Goal: Transaction & Acquisition: Purchase product/service

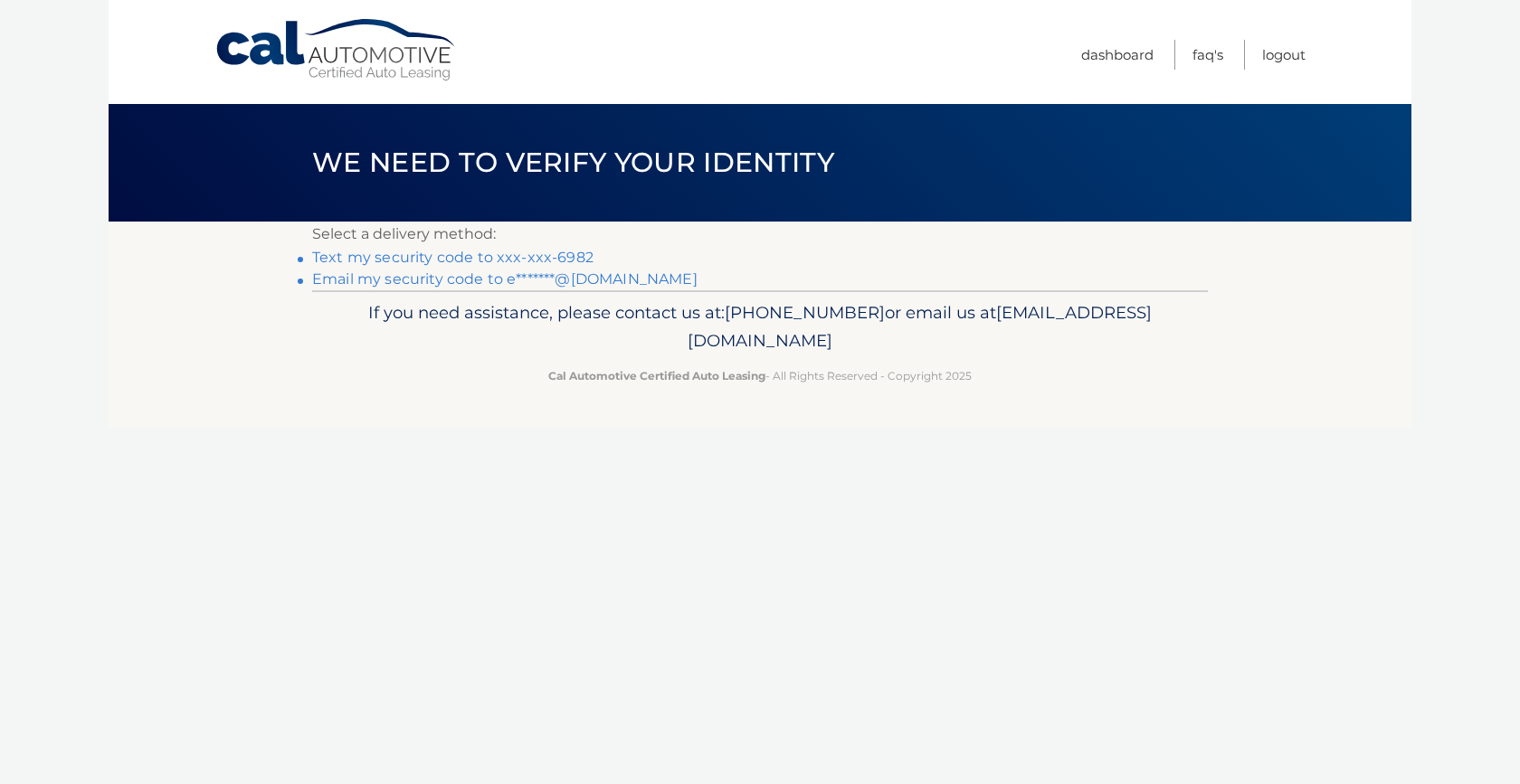
click at [340, 277] on link "Email my security code to e*******@[DOMAIN_NAME]" at bounding box center [505, 278] width 385 height 17
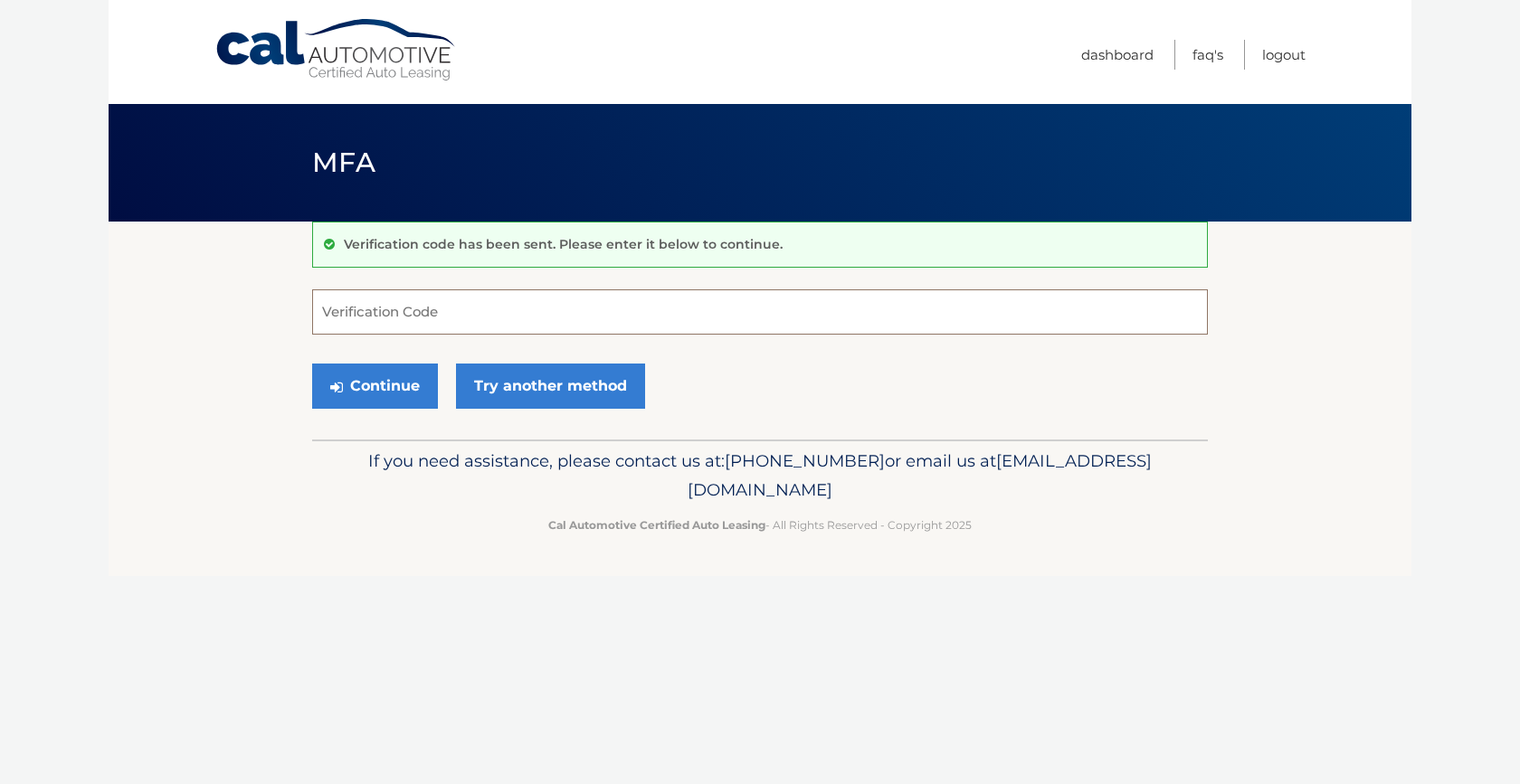
click at [381, 305] on input "Verification Code" at bounding box center [760, 312] width 896 height 46
type input "097283"
click at [378, 382] on button "Continue" at bounding box center [375, 387] width 126 height 46
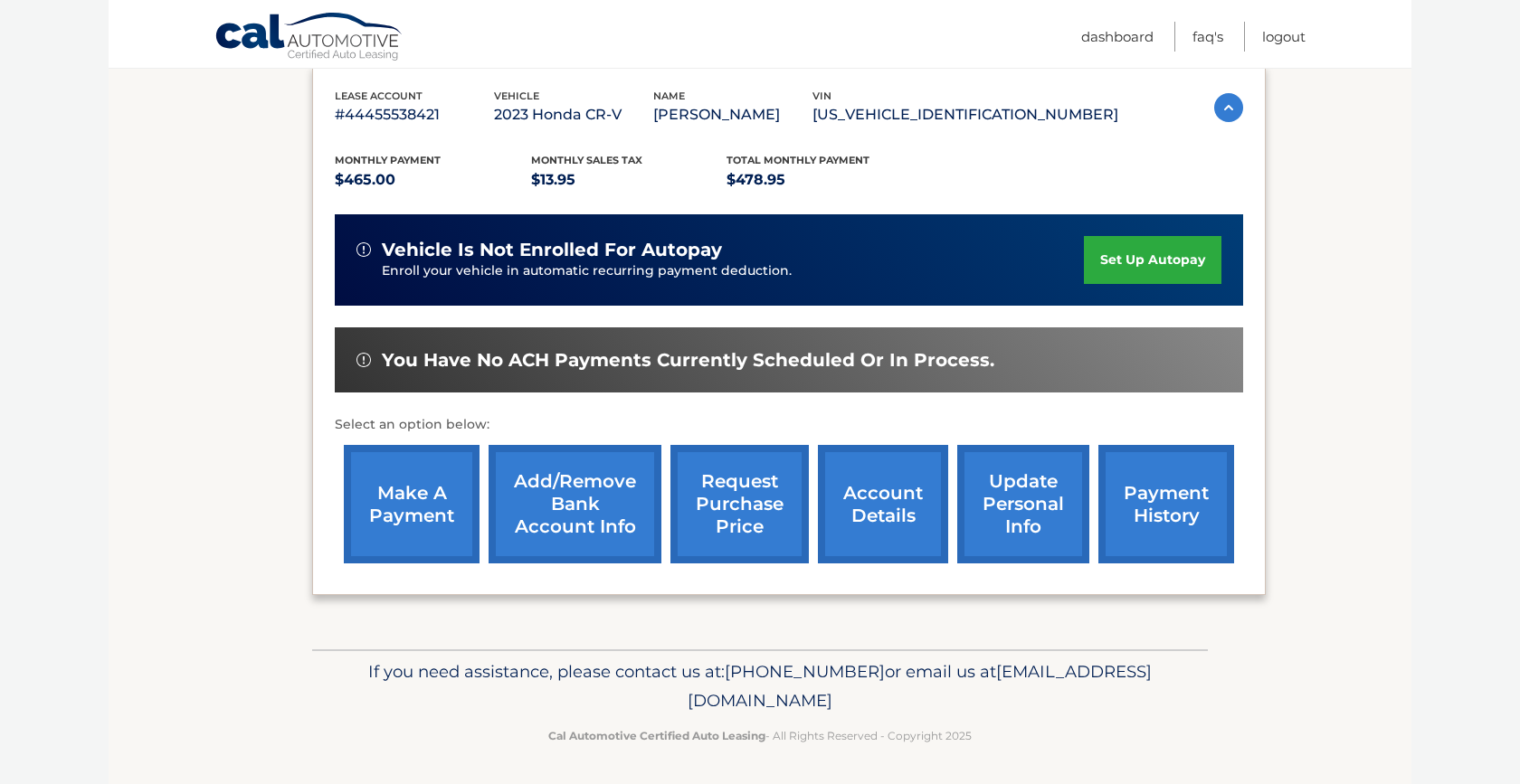
scroll to position [308, 0]
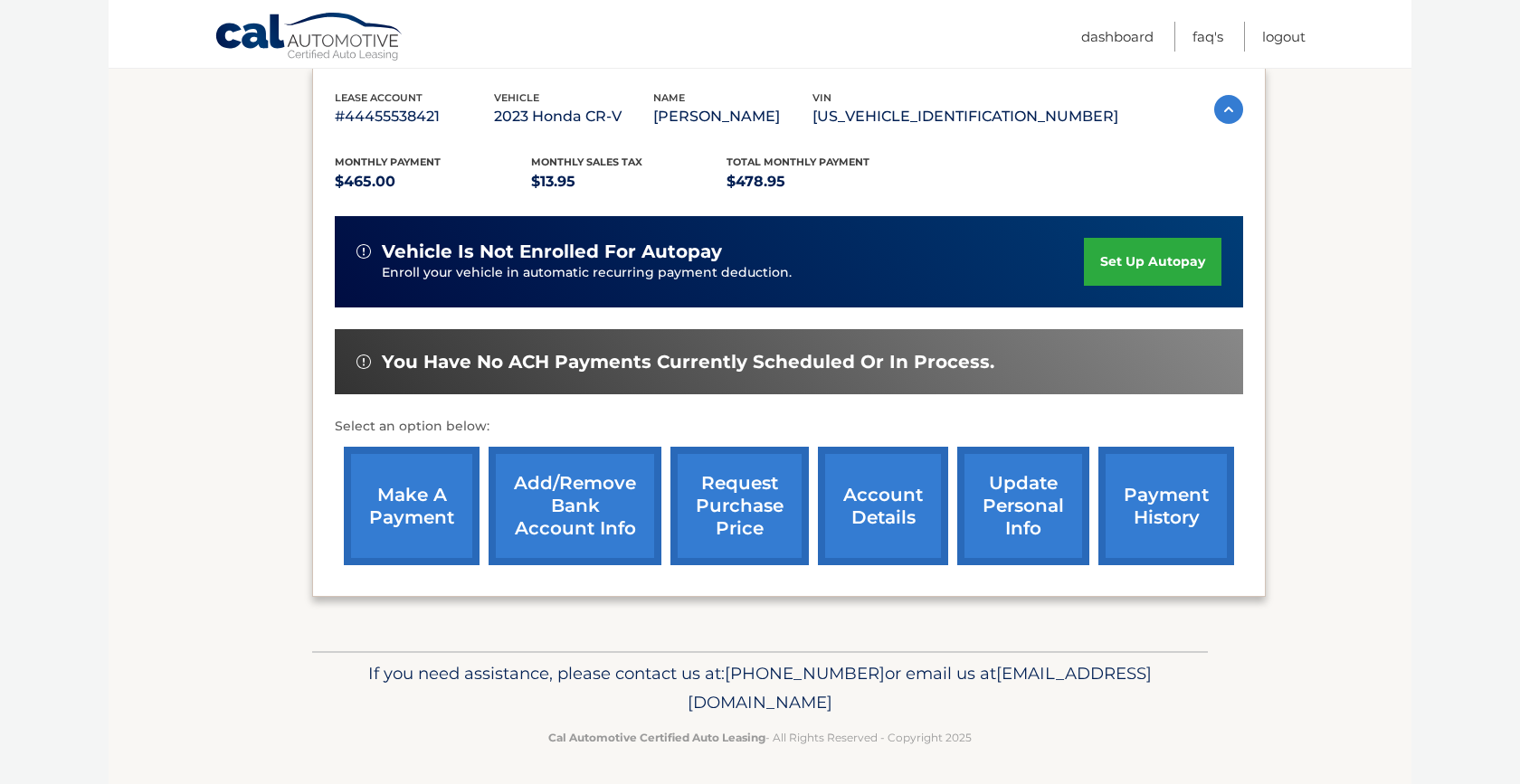
click at [411, 507] on link "make a payment" at bounding box center [412, 507] width 136 height 119
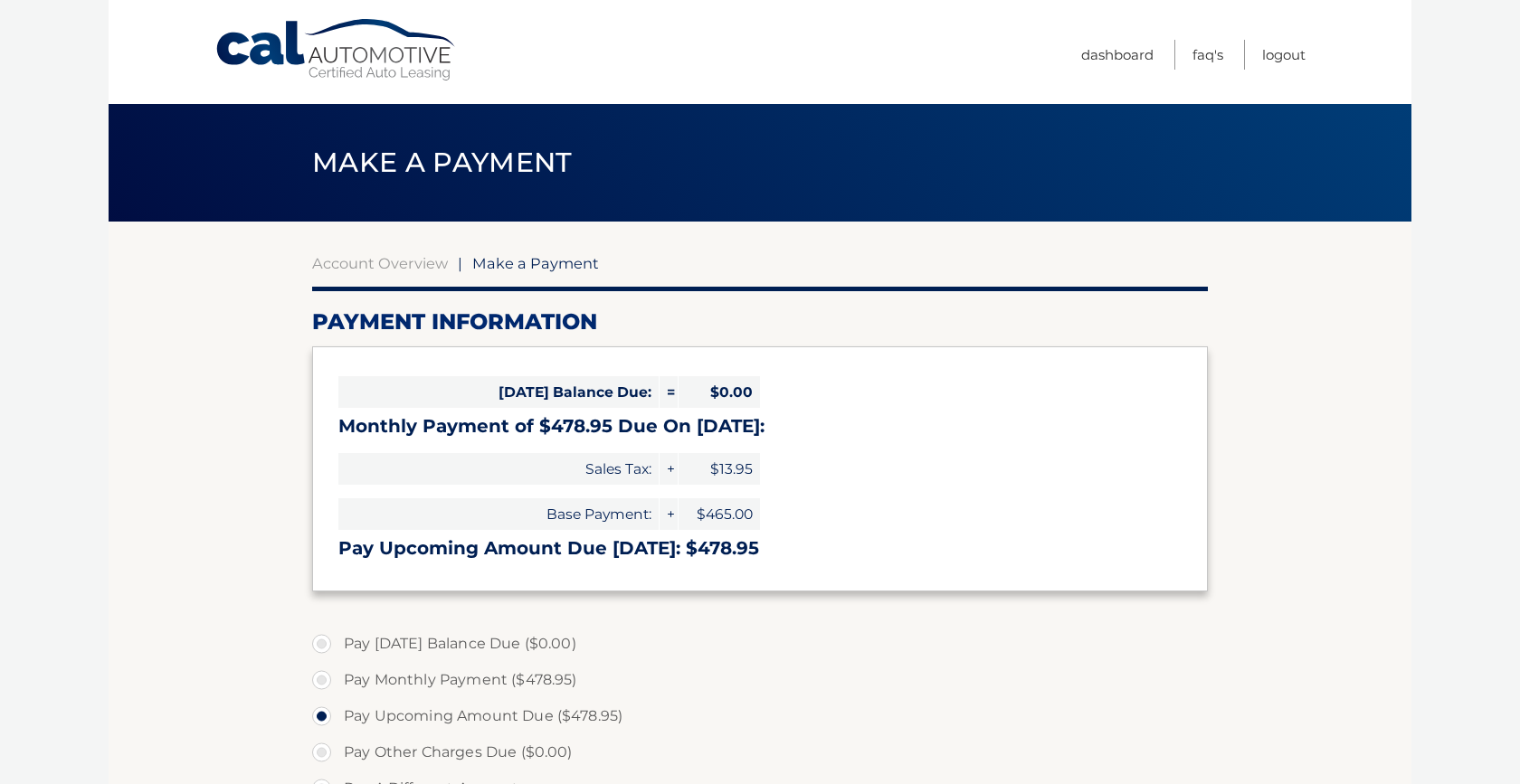
select select "OGY1NmM2M2QtODRlNC00ZjZhLWIxYzItMzQ4YzRjNTVjMmE4"
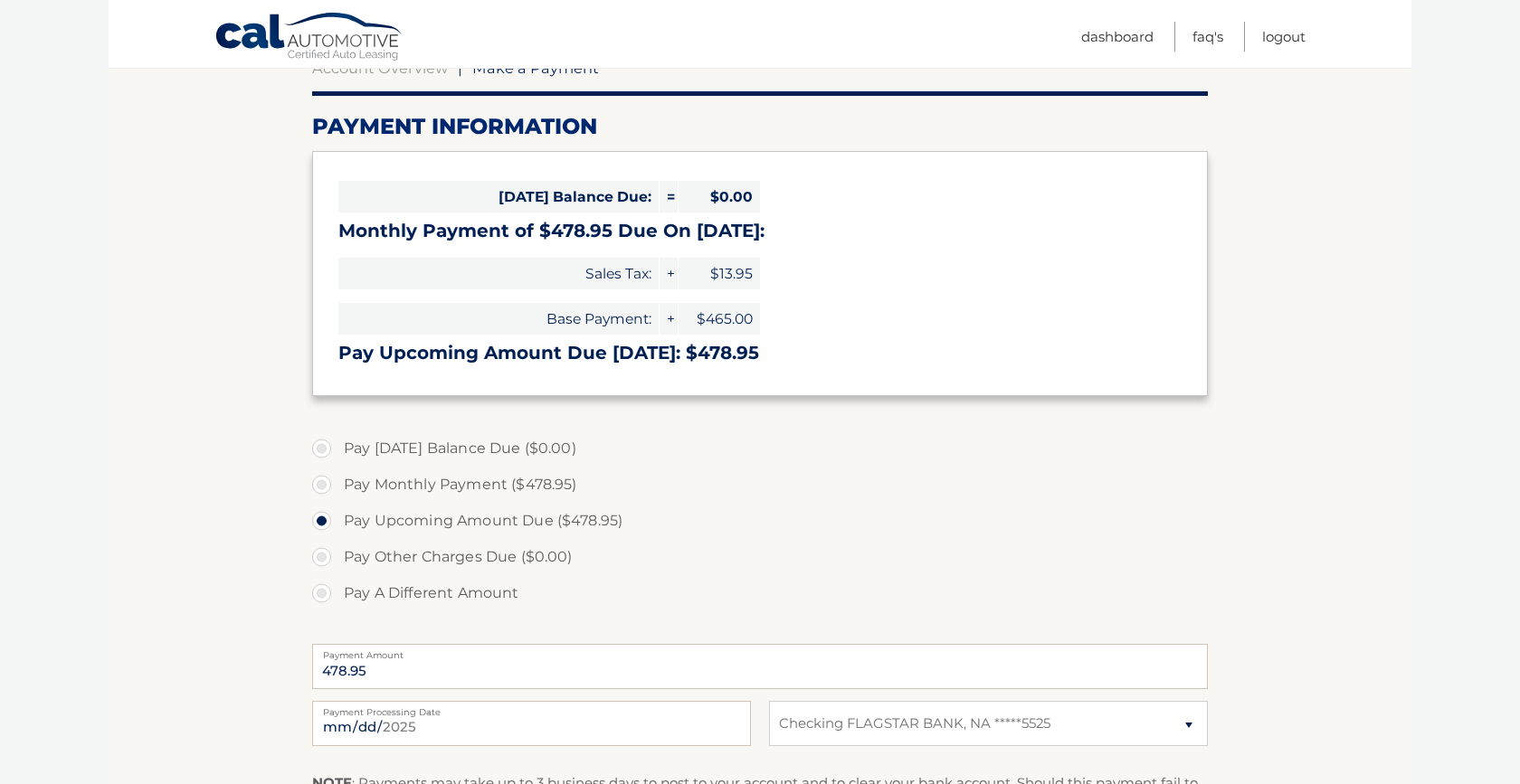
scroll to position [197, 0]
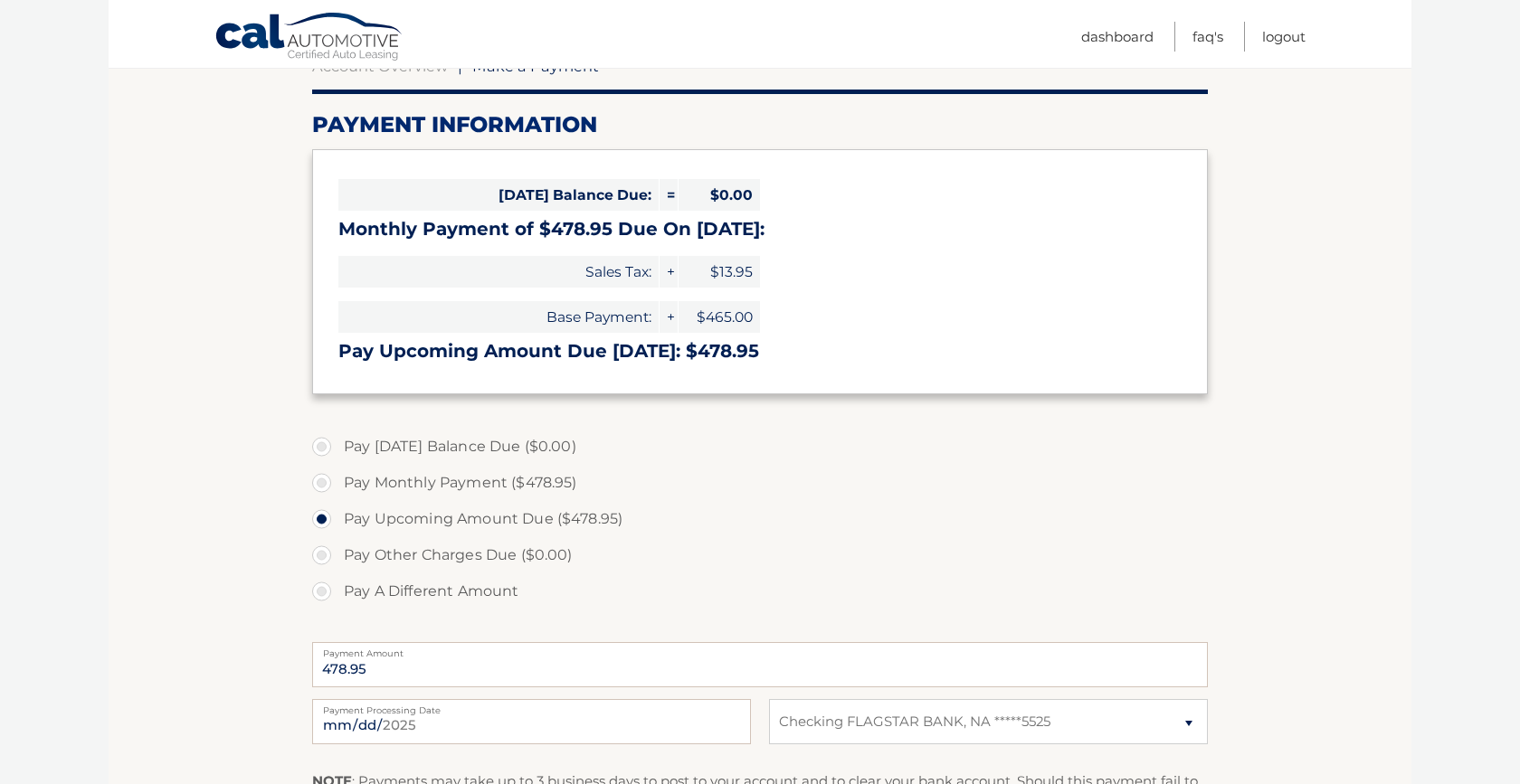
click at [324, 476] on label "Pay Monthly Payment ($478.95)" at bounding box center [760, 484] width 896 height 37
click at [324, 476] on input "Pay Monthly Payment ($478.95)" at bounding box center [329, 480] width 18 height 29
radio input "true"
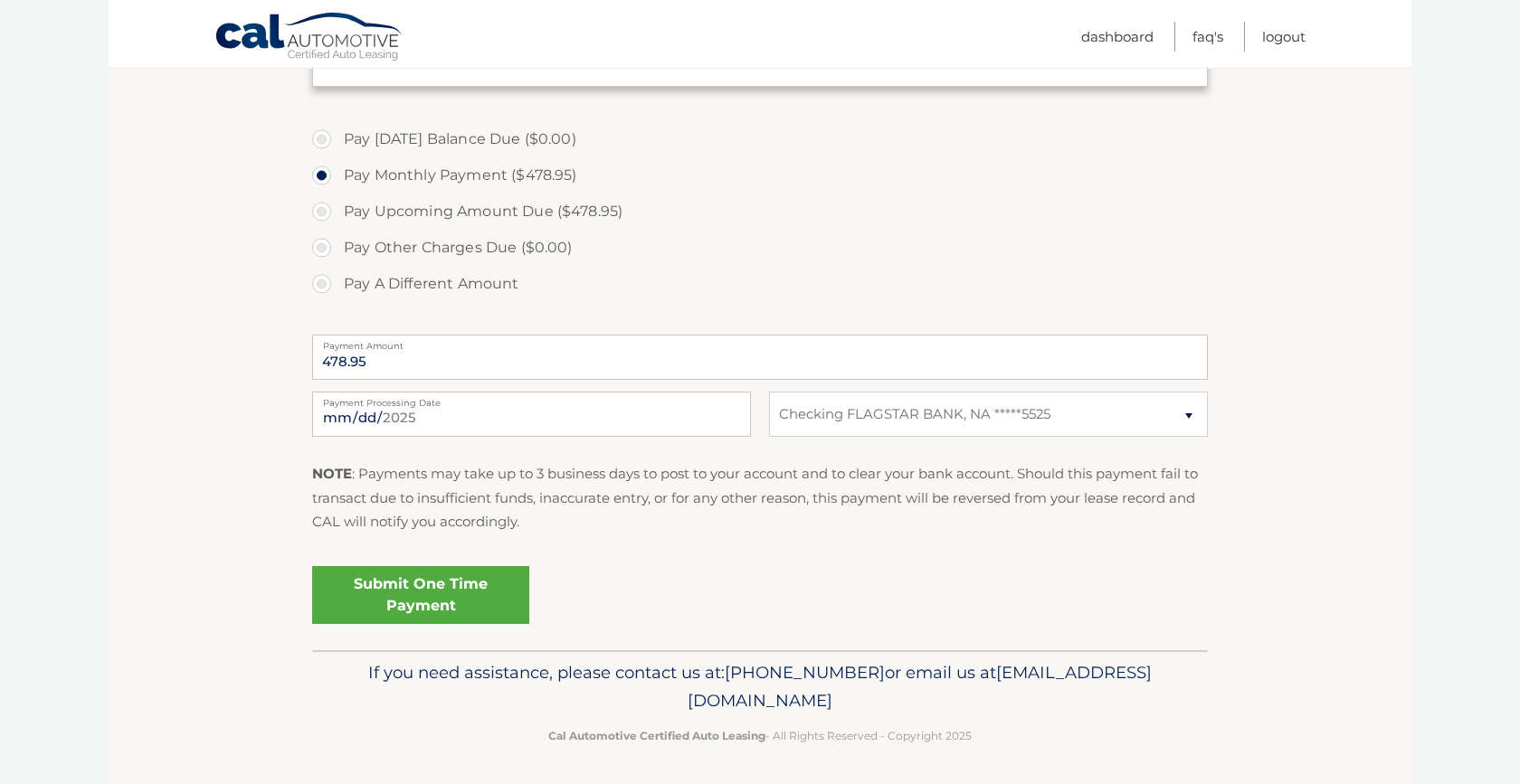
scroll to position [504, 0]
click at [441, 578] on link "Submit One Time Payment" at bounding box center [421, 596] width 217 height 57
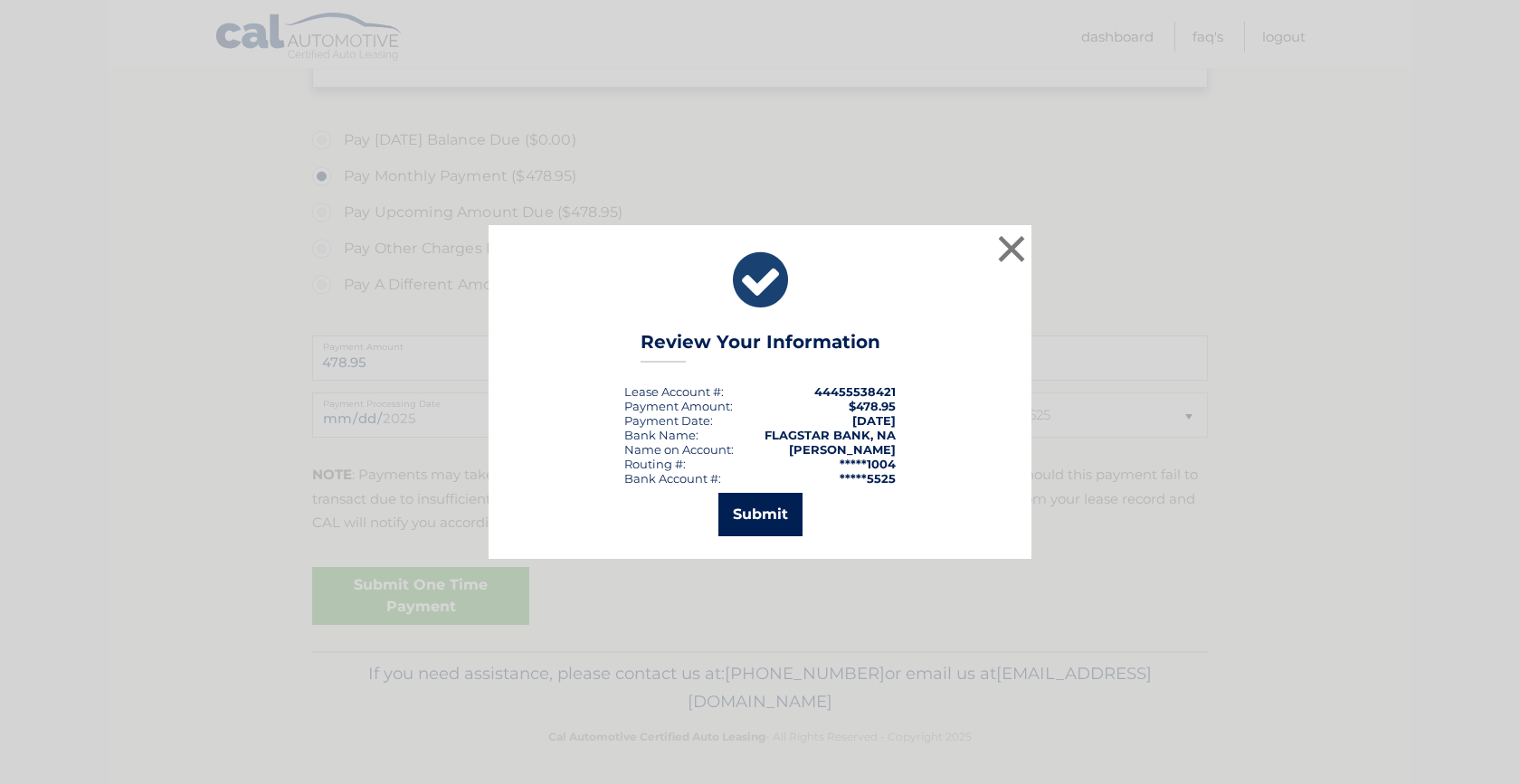
click at [764, 507] on button "Submit" at bounding box center [760, 515] width 84 height 44
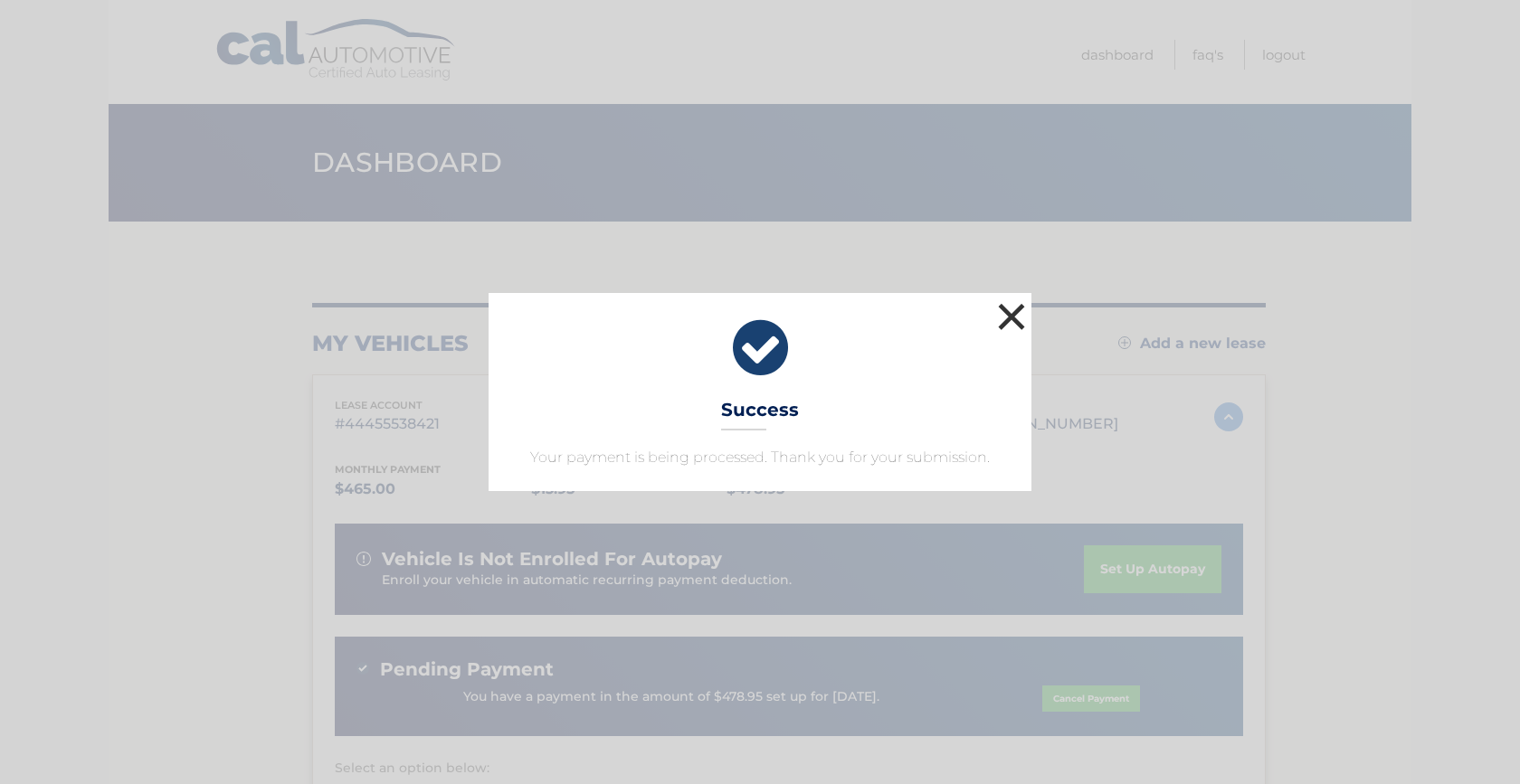
click at [1015, 313] on button "×" at bounding box center [1012, 317] width 37 height 37
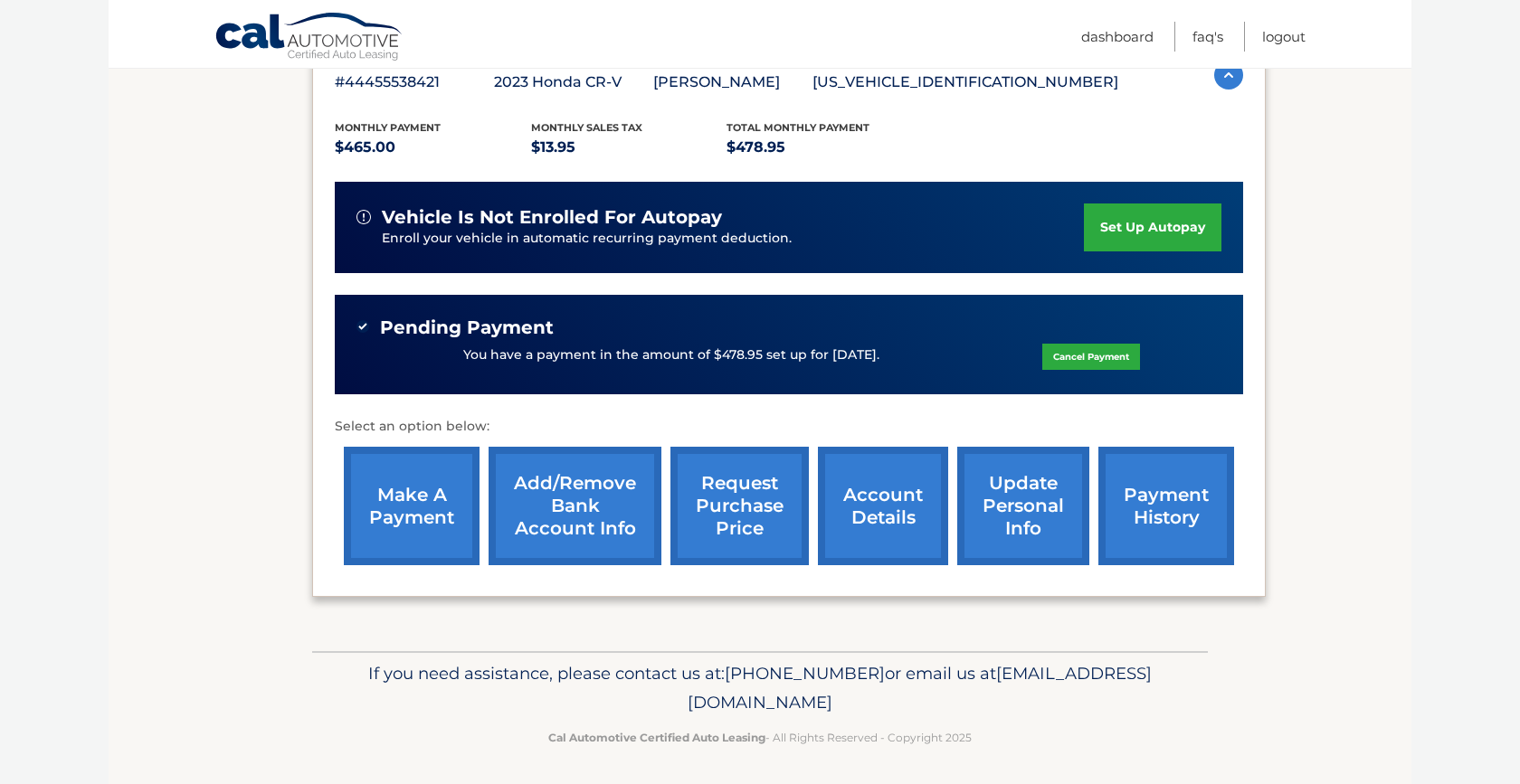
scroll to position [341, 0]
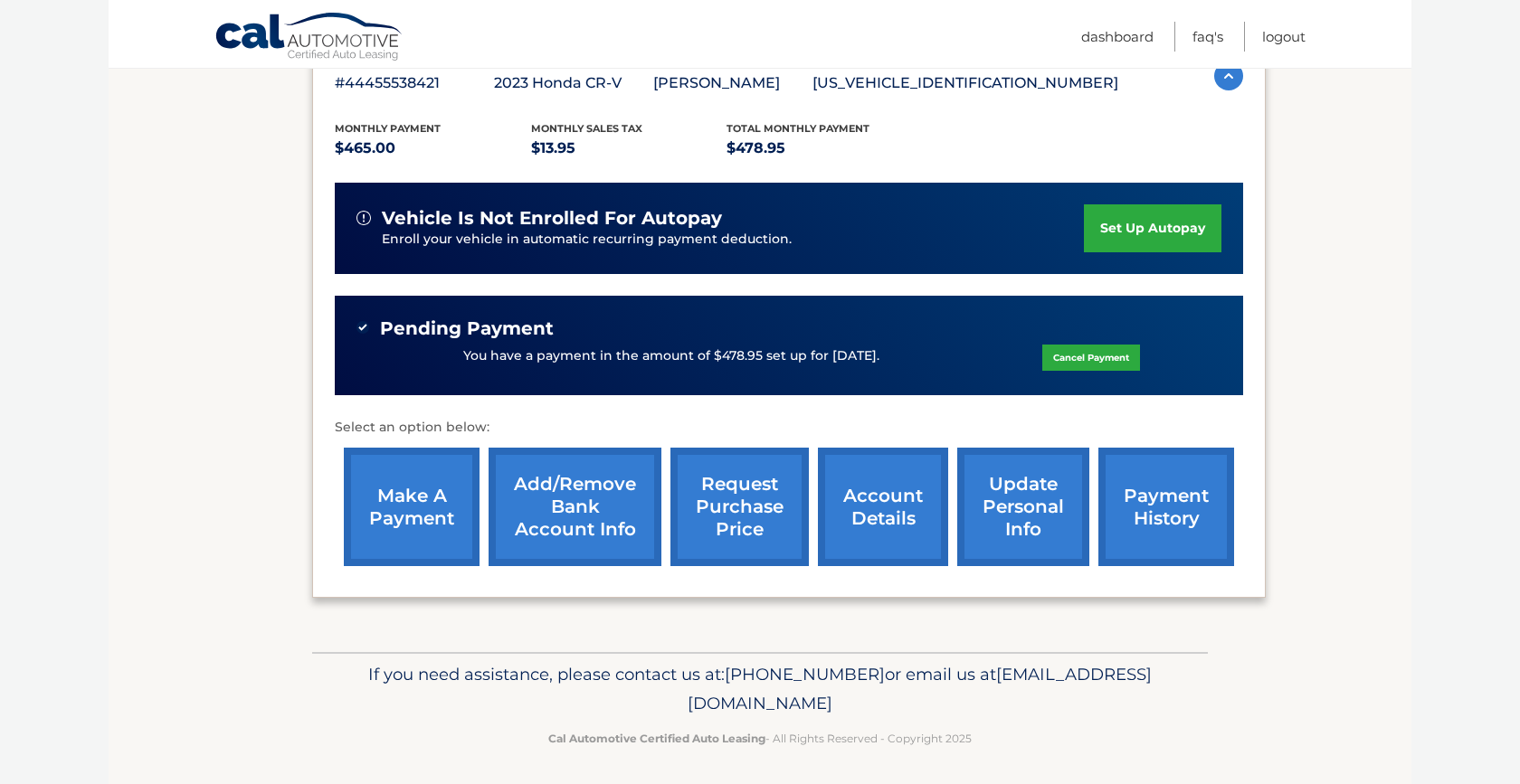
click at [1143, 486] on link "payment history" at bounding box center [1166, 507] width 136 height 119
click at [399, 499] on link "make a payment" at bounding box center [412, 507] width 136 height 119
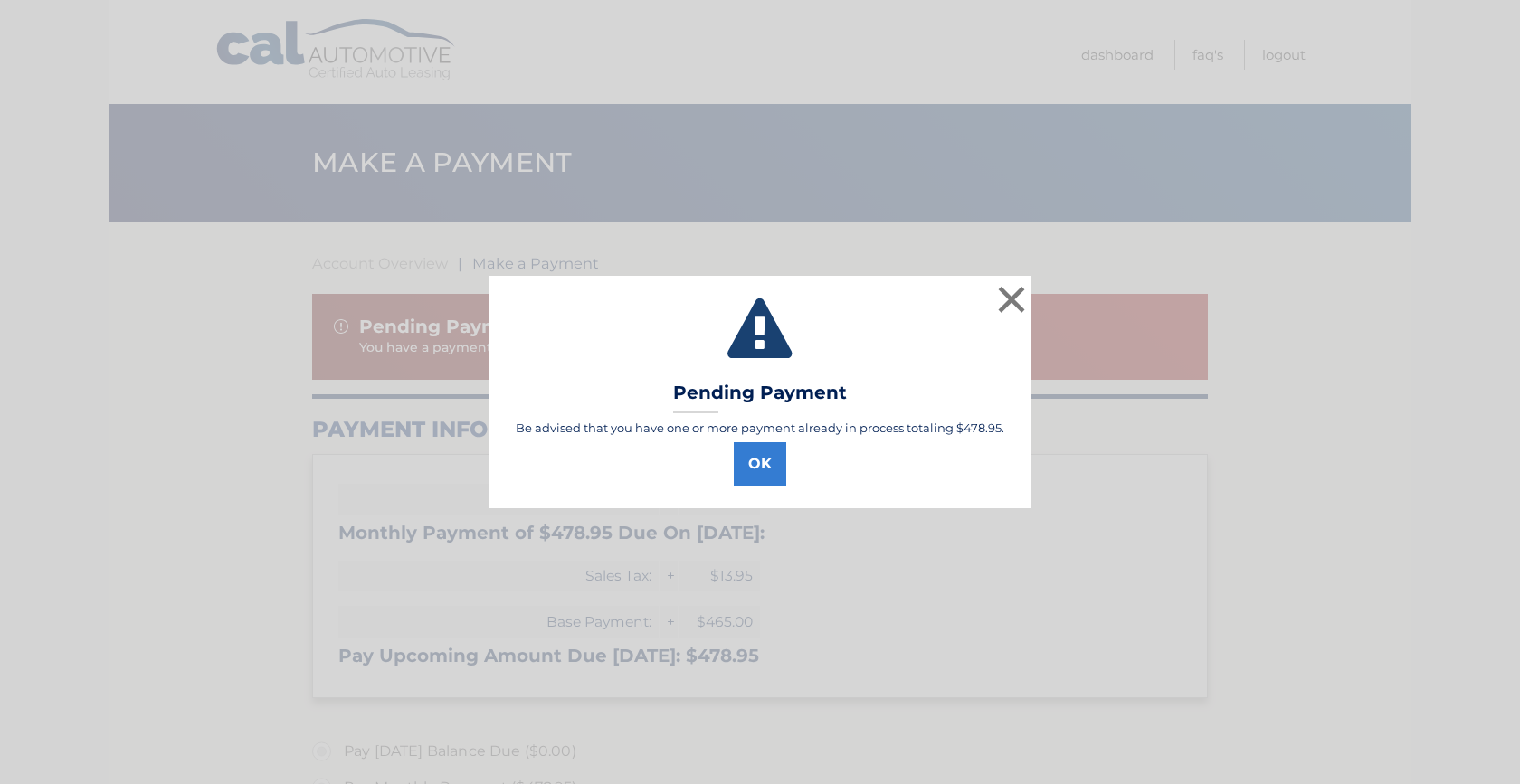
select select "OGY1NmM2M2QtODRlNC00ZjZhLWIxYzItMzQ4YzRjNTVjMmE4"
click at [764, 461] on button "OK" at bounding box center [760, 465] width 52 height 44
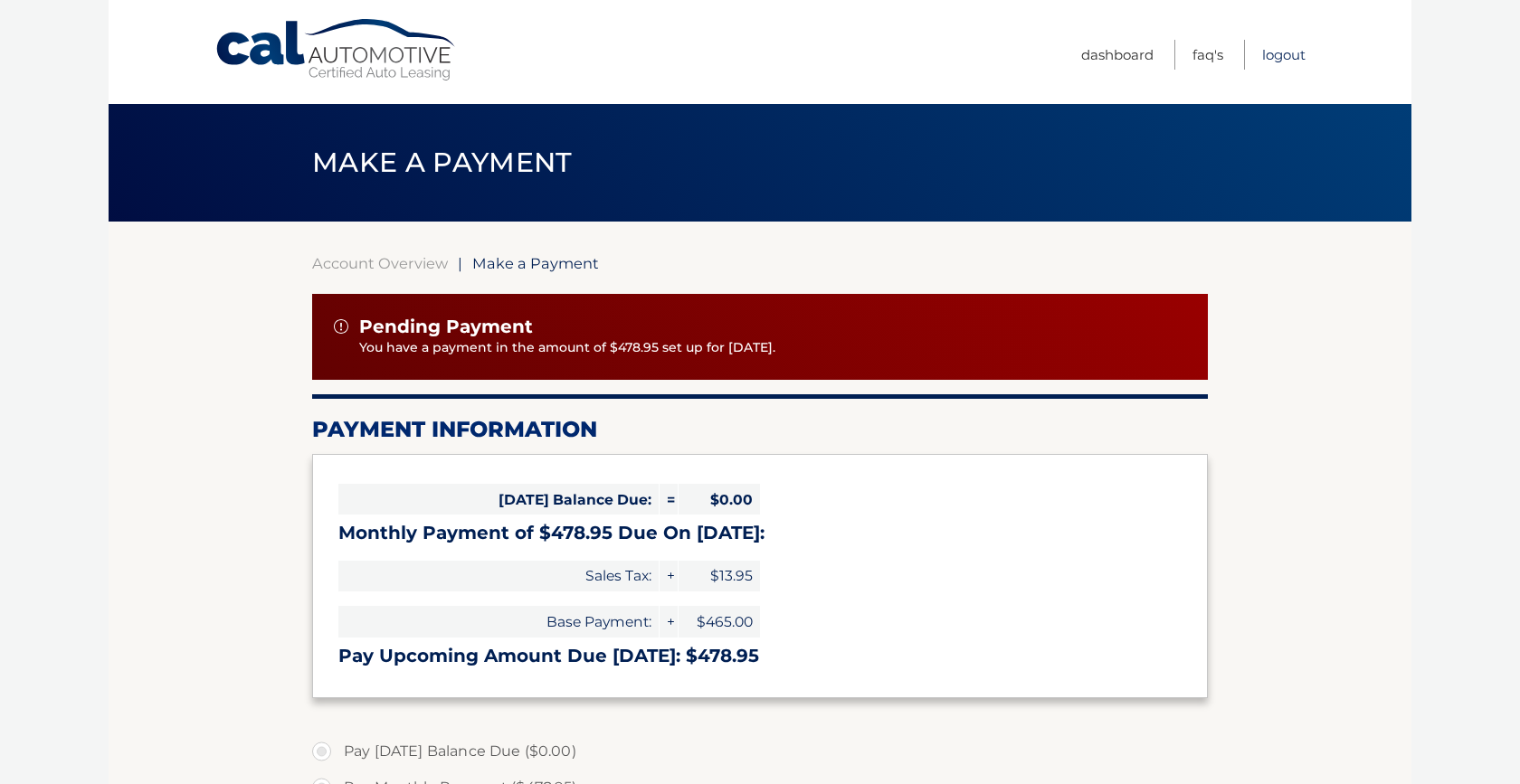
click at [1289, 52] on link "Logout" at bounding box center [1284, 55] width 44 height 30
